Goal: Check status: Check status

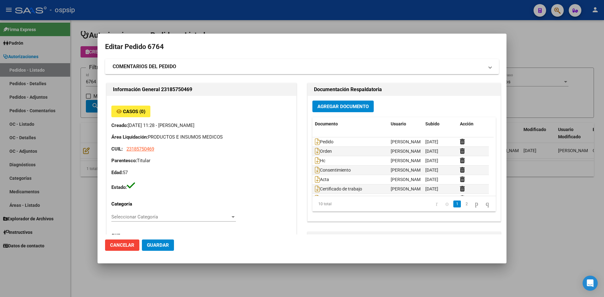
scroll to position [277, 0]
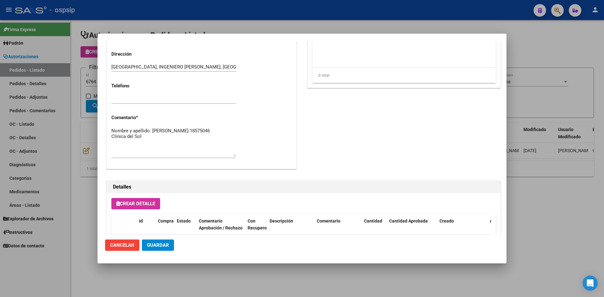
click at [218, 14] on div at bounding box center [302, 148] width 604 height 297
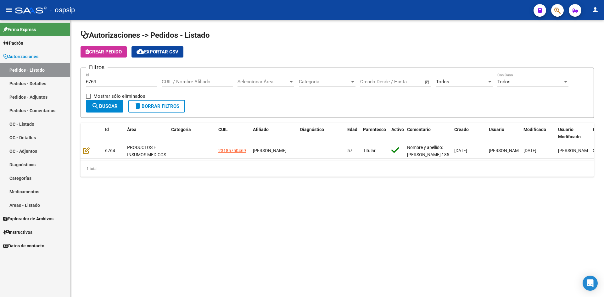
click at [126, 81] on input "6764" at bounding box center [121, 82] width 71 height 6
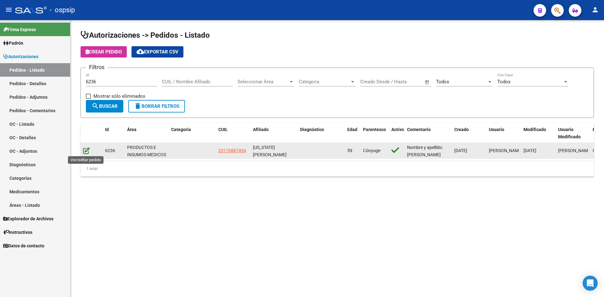
click at [87, 150] on icon at bounding box center [86, 150] width 7 height 7
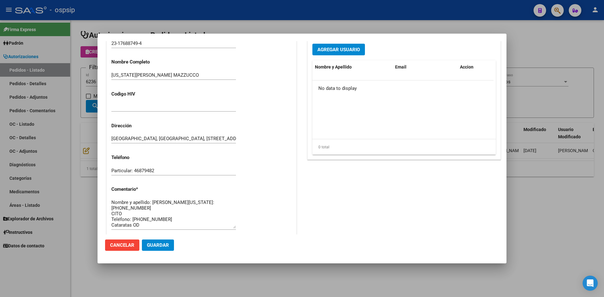
scroll to position [283, 0]
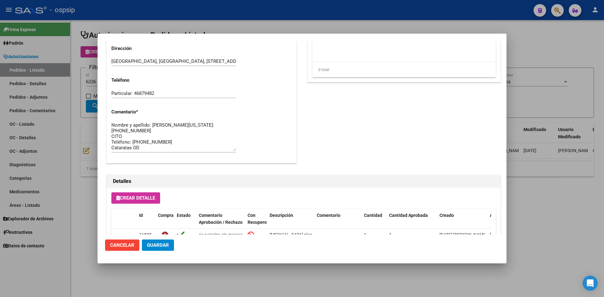
drag, startPoint x: 179, startPoint y: 12, endPoint x: 167, endPoint y: 0, distance: 17.6
click at [179, 12] on div at bounding box center [302, 148] width 604 height 297
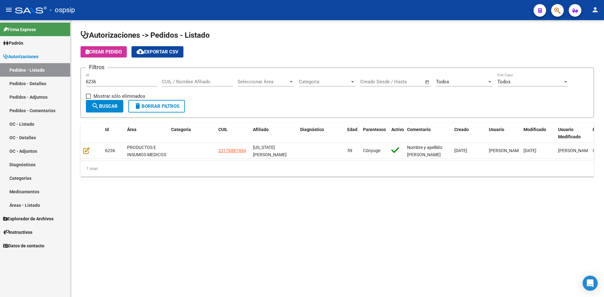
click at [128, 82] on input "6236" at bounding box center [121, 82] width 71 height 6
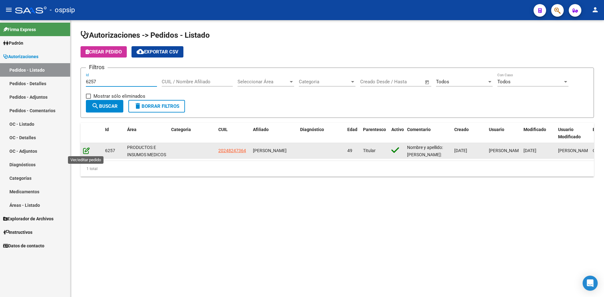
type input "6257"
click at [85, 151] on icon at bounding box center [86, 150] width 7 height 7
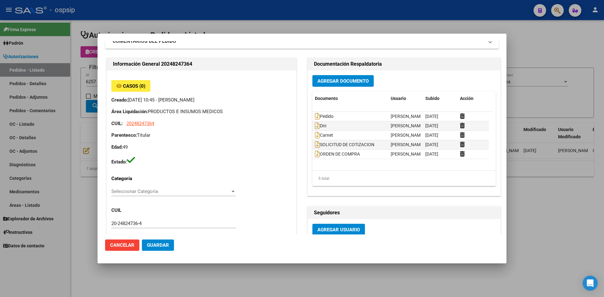
scroll to position [0, 0]
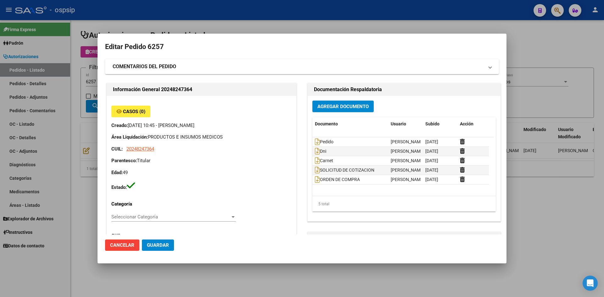
click at [290, 26] on div at bounding box center [302, 148] width 604 height 297
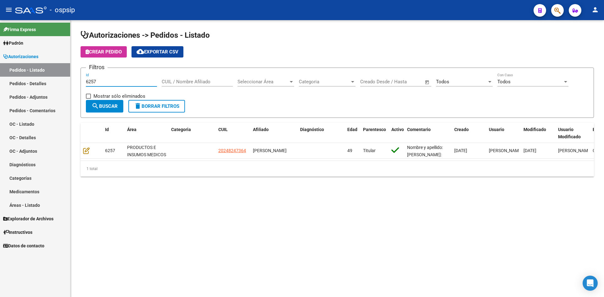
click at [105, 84] on input "6257" at bounding box center [121, 82] width 71 height 6
click at [105, 83] on input "6257" at bounding box center [121, 82] width 71 height 6
